Goal: Find specific page/section: Find specific page/section

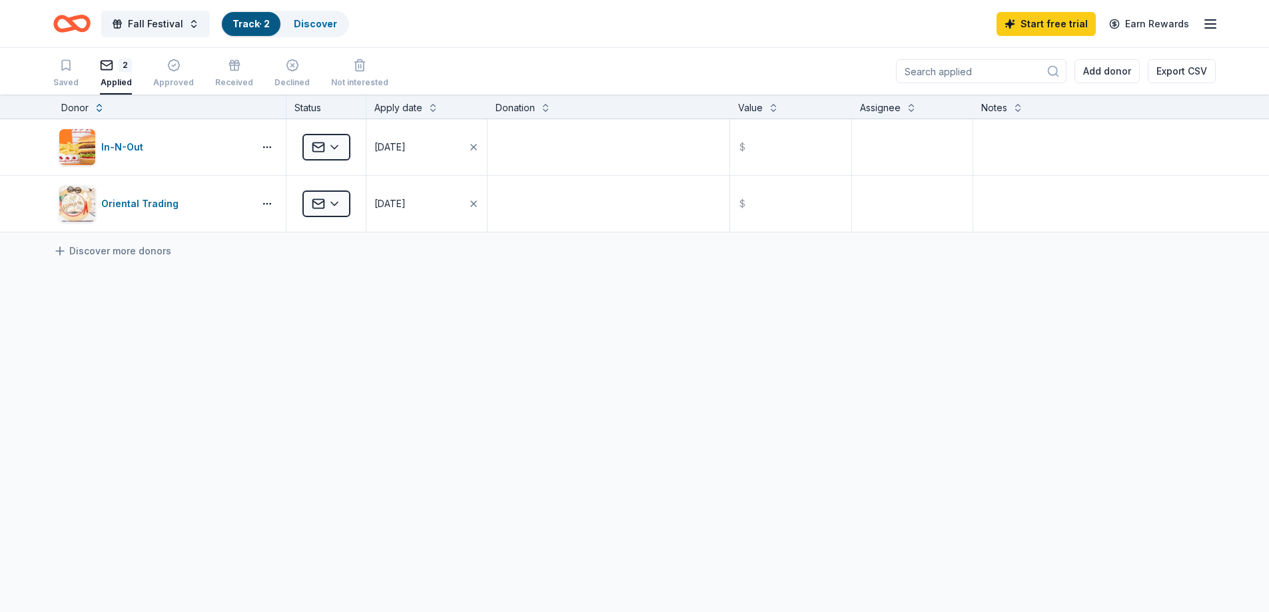
click at [246, 23] on link "Track · 2" at bounding box center [250, 23] width 37 height 11
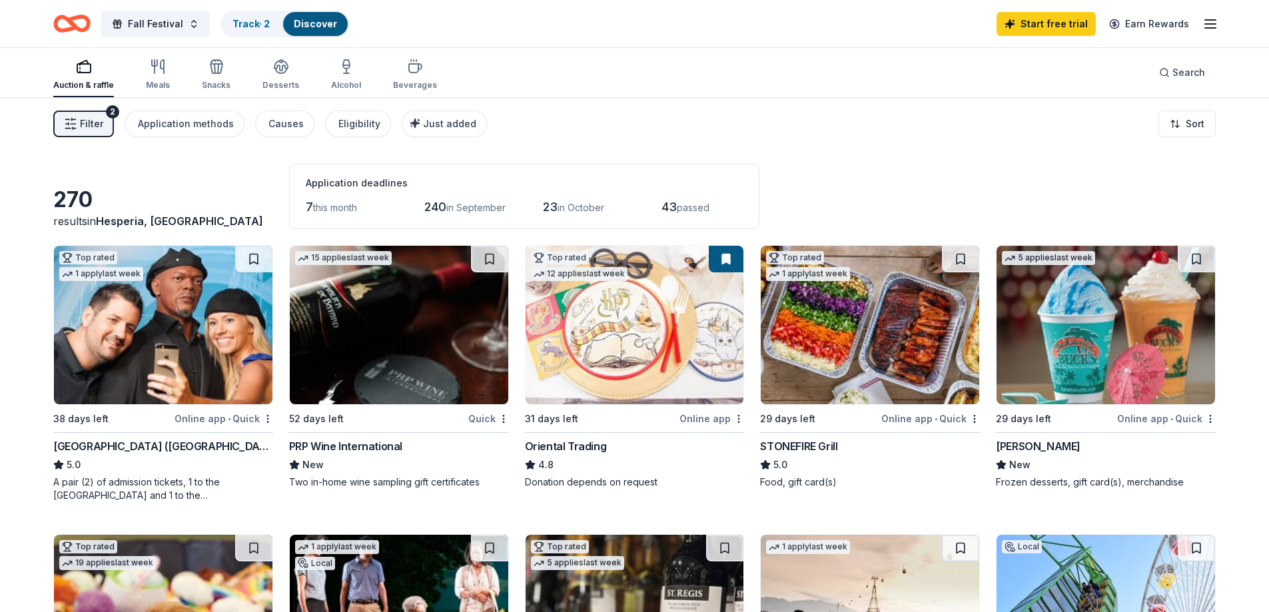
click at [96, 125] on span "Filter" at bounding box center [91, 124] width 23 height 16
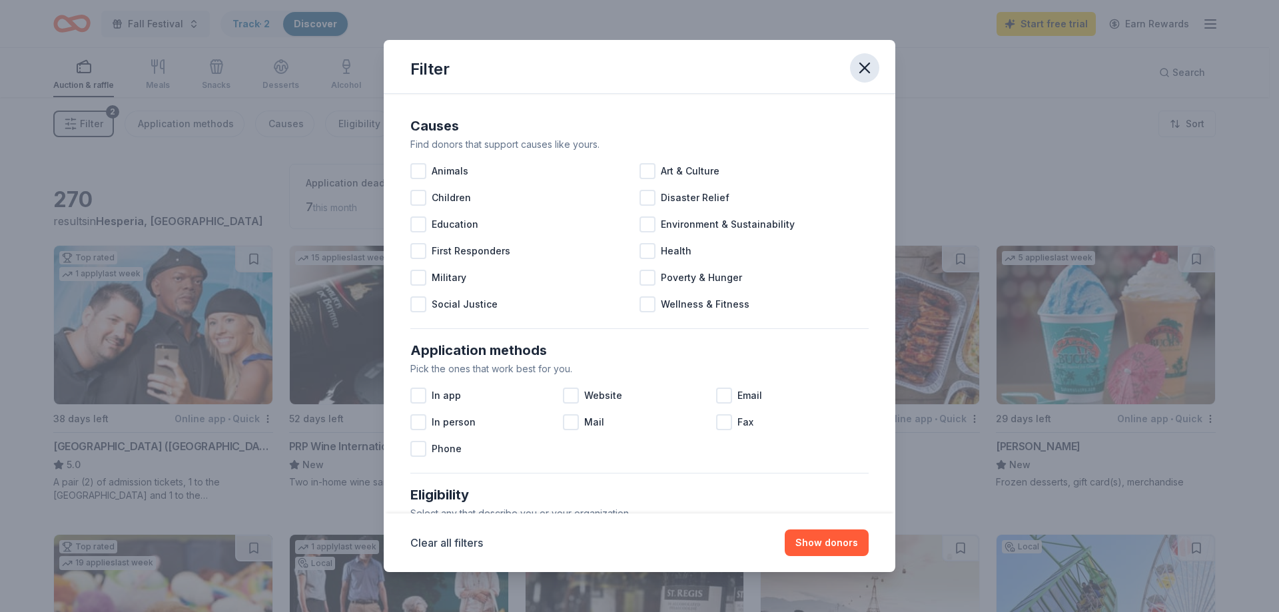
drag, startPoint x: 857, startPoint y: 68, endPoint x: 847, endPoint y: 69, distance: 9.4
click at [856, 66] on icon "button" at bounding box center [864, 68] width 19 height 19
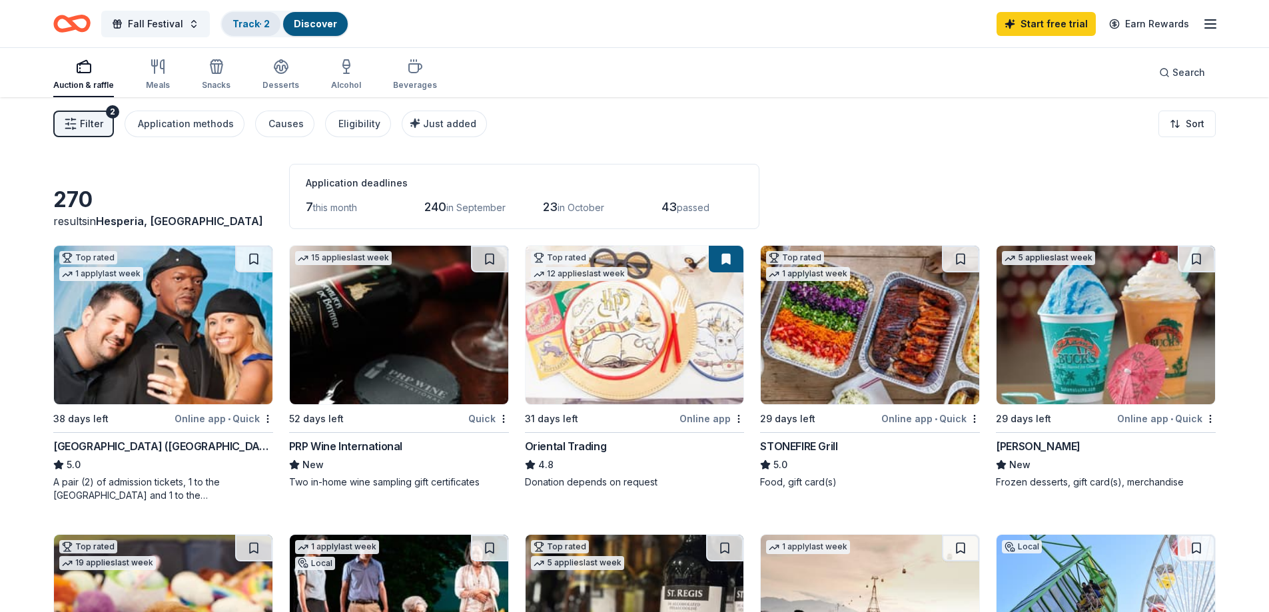
click at [252, 25] on link "Track · 2" at bounding box center [250, 23] width 37 height 11
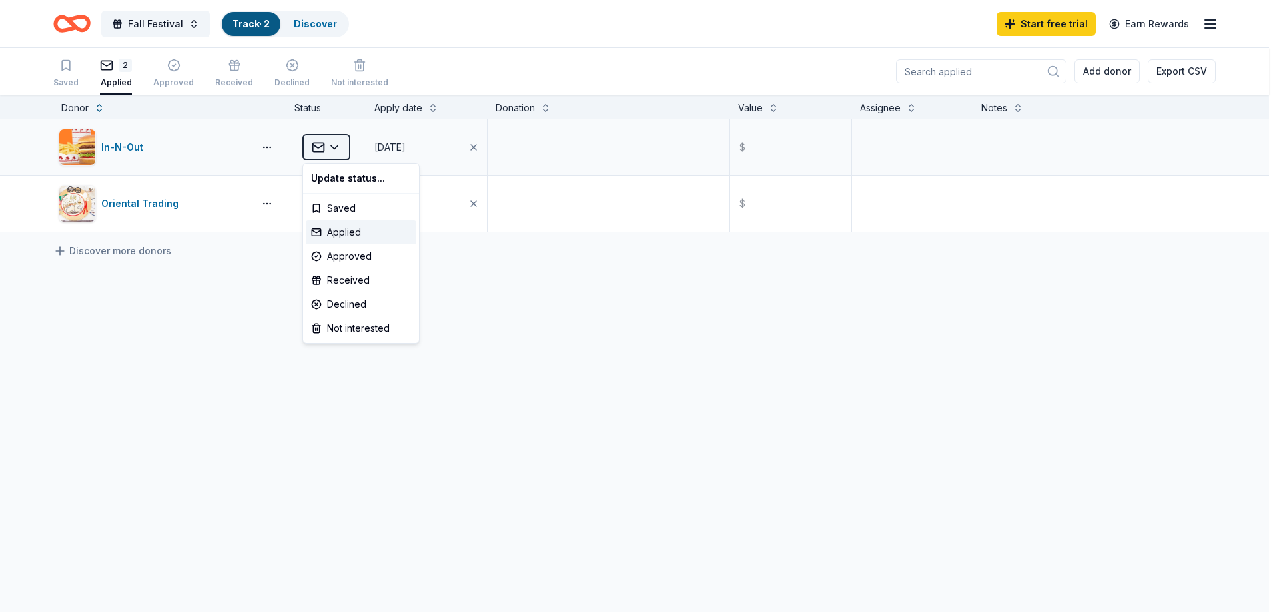
click at [332, 147] on html "Fall Festival Track · 2 Discover Start free trial Earn Rewards Saved 2 Applied …" at bounding box center [639, 306] width 1279 height 612
click at [335, 145] on html "Fall Festival Track · 2 Discover Start free trial Earn Rewards Saved 2 Applied …" at bounding box center [639, 306] width 1279 height 612
